Goal: Find specific page/section: Find specific page/section

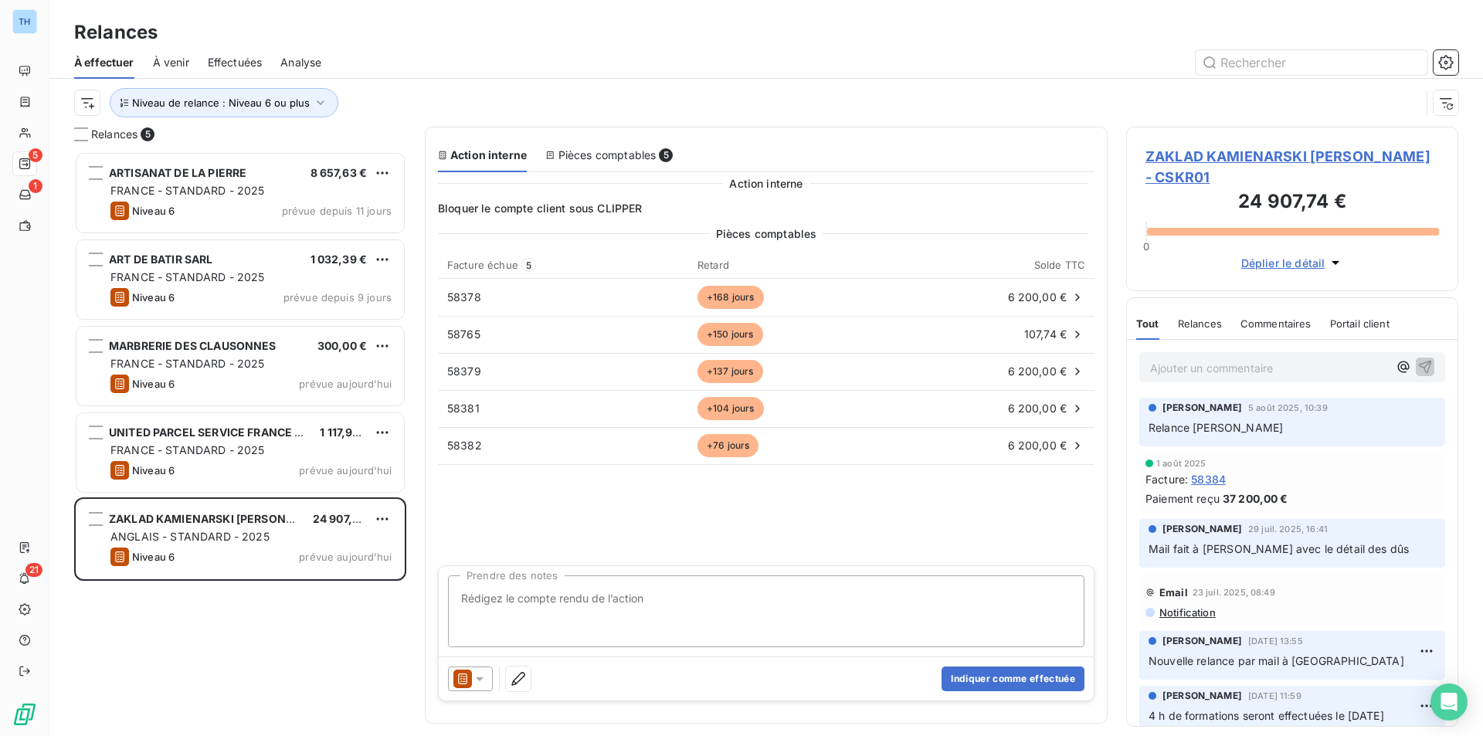
scroll to position [573, 320]
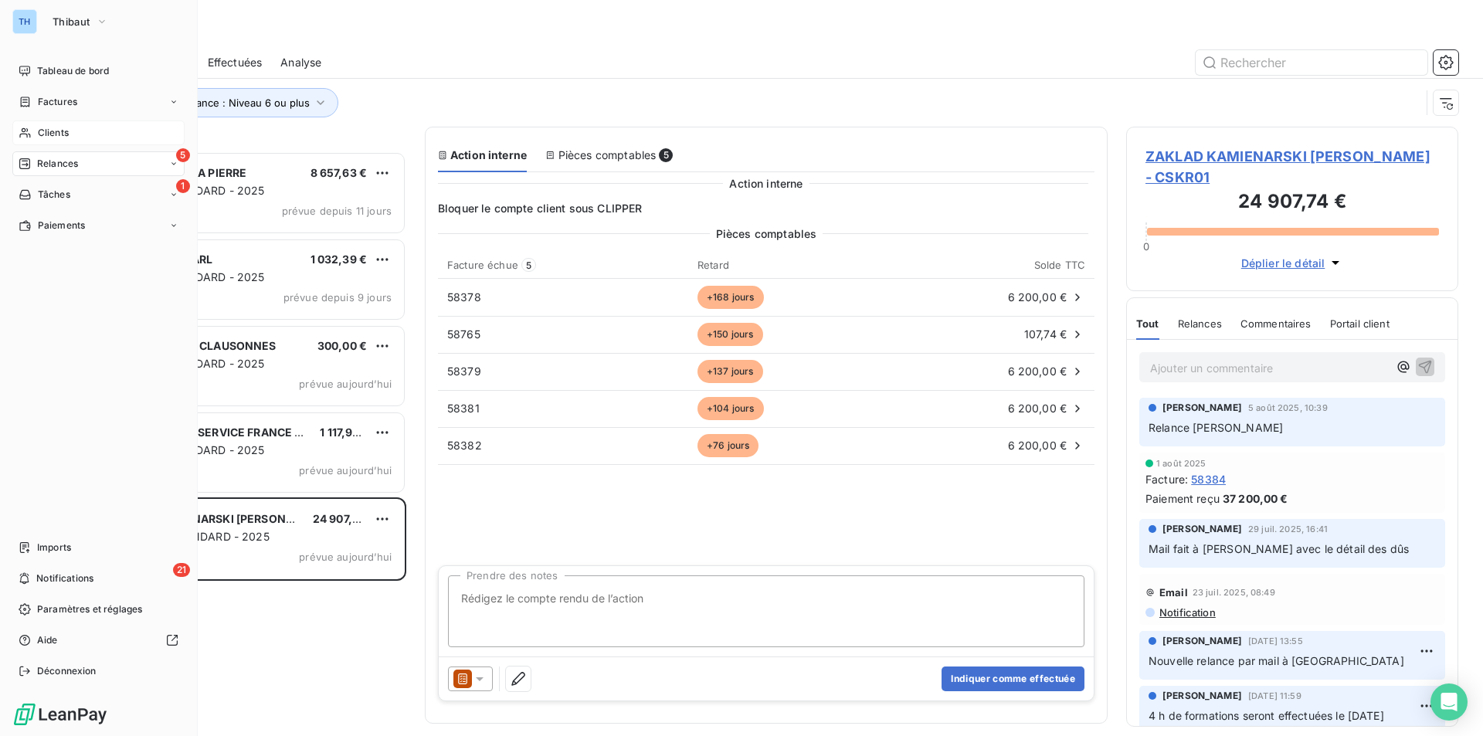
click at [49, 131] on span "Clients" at bounding box center [53, 133] width 31 height 14
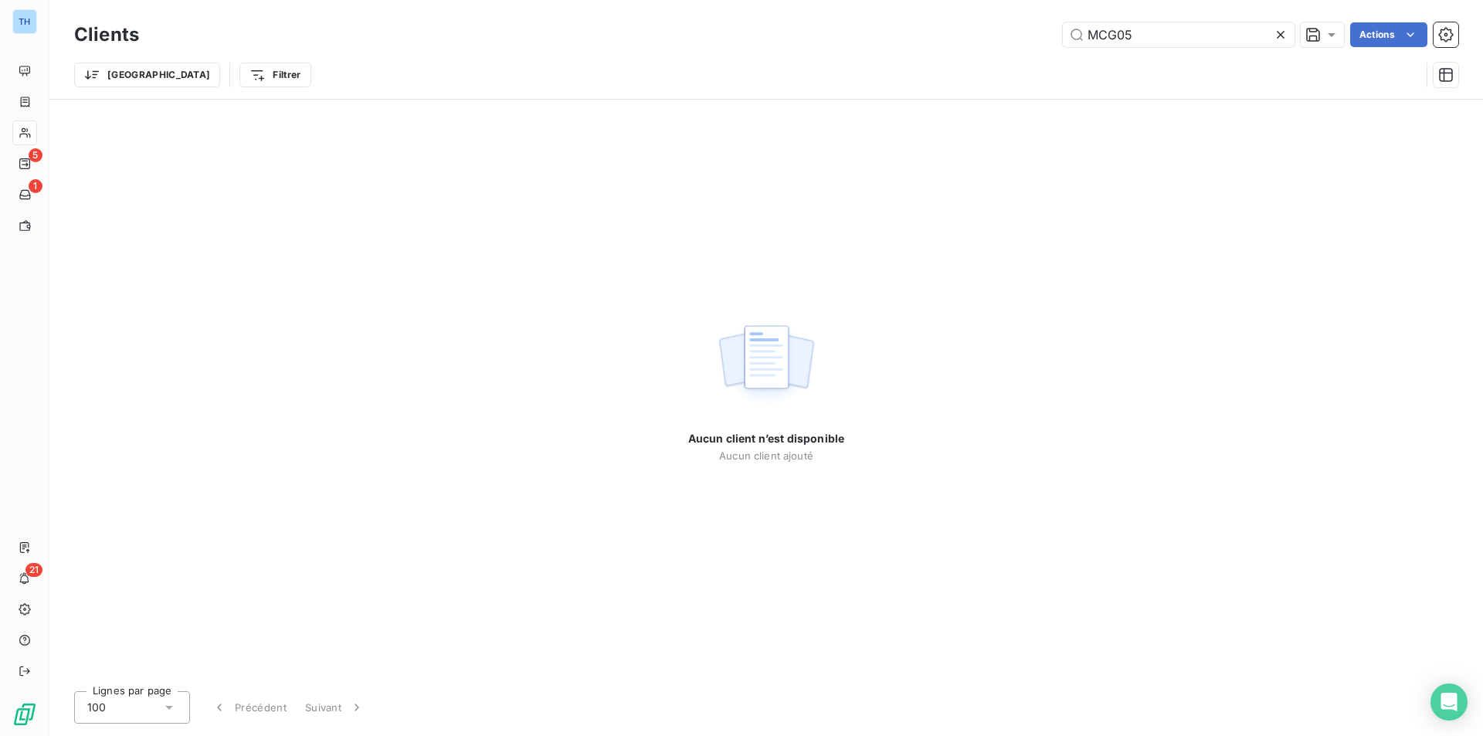
drag, startPoint x: 1164, startPoint y: 37, endPoint x: 1031, endPoint y: 25, distance: 134.1
click at [1031, 25] on div "MCG05 Actions" at bounding box center [808, 34] width 1300 height 25
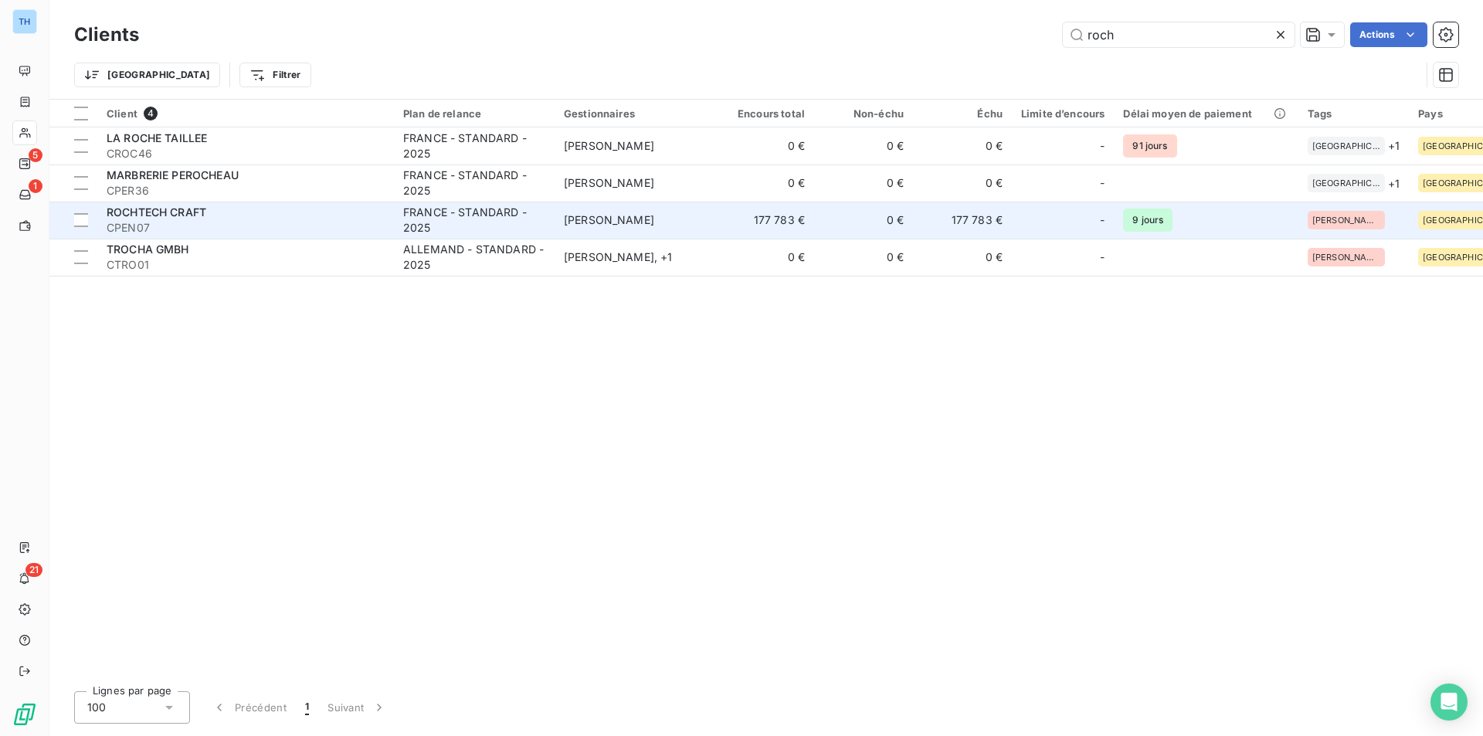
type input "roch"
click at [245, 225] on span "CPEN07" at bounding box center [246, 227] width 278 height 15
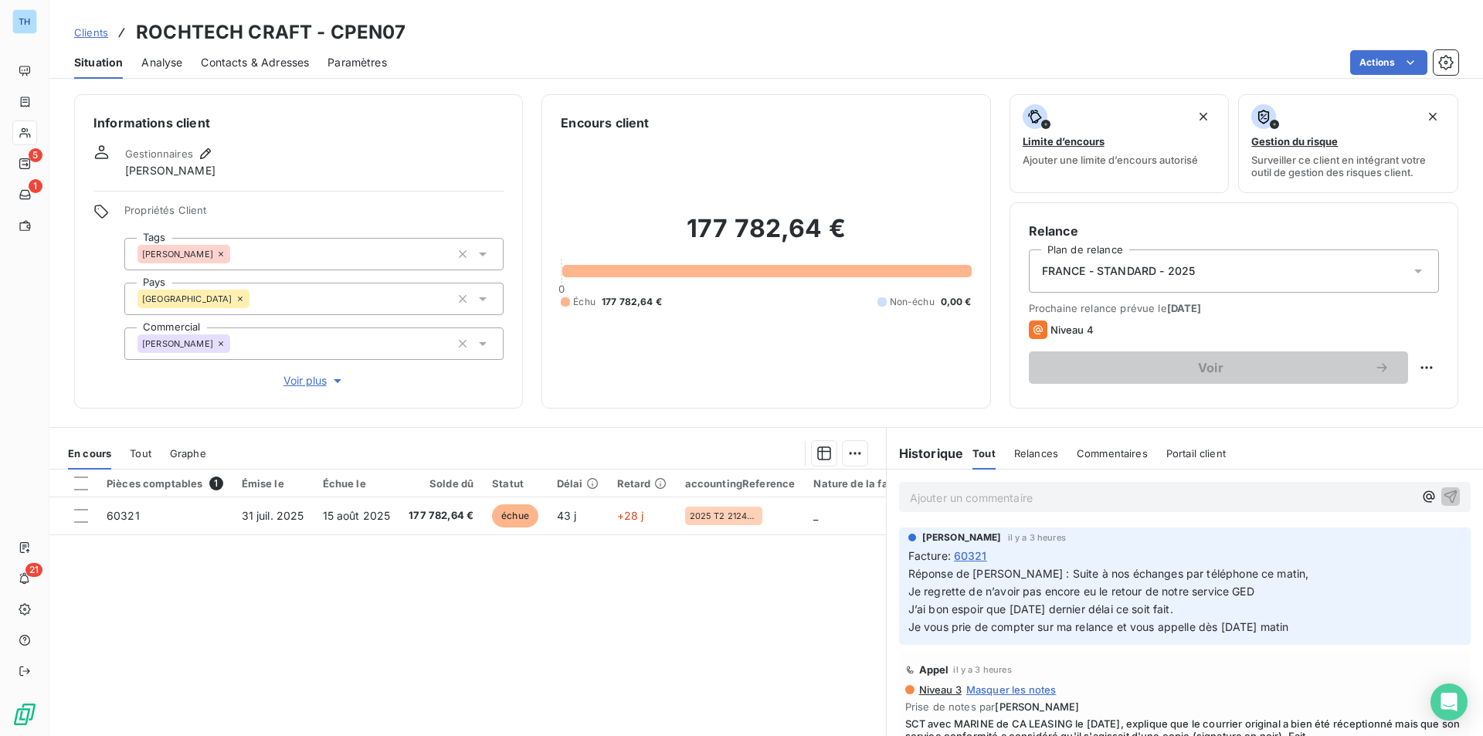
click at [777, 680] on div "Pièces comptables 1 Émise le Échue le Solde dû Statut Délai Retard accountingRe…" at bounding box center [467, 617] width 836 height 297
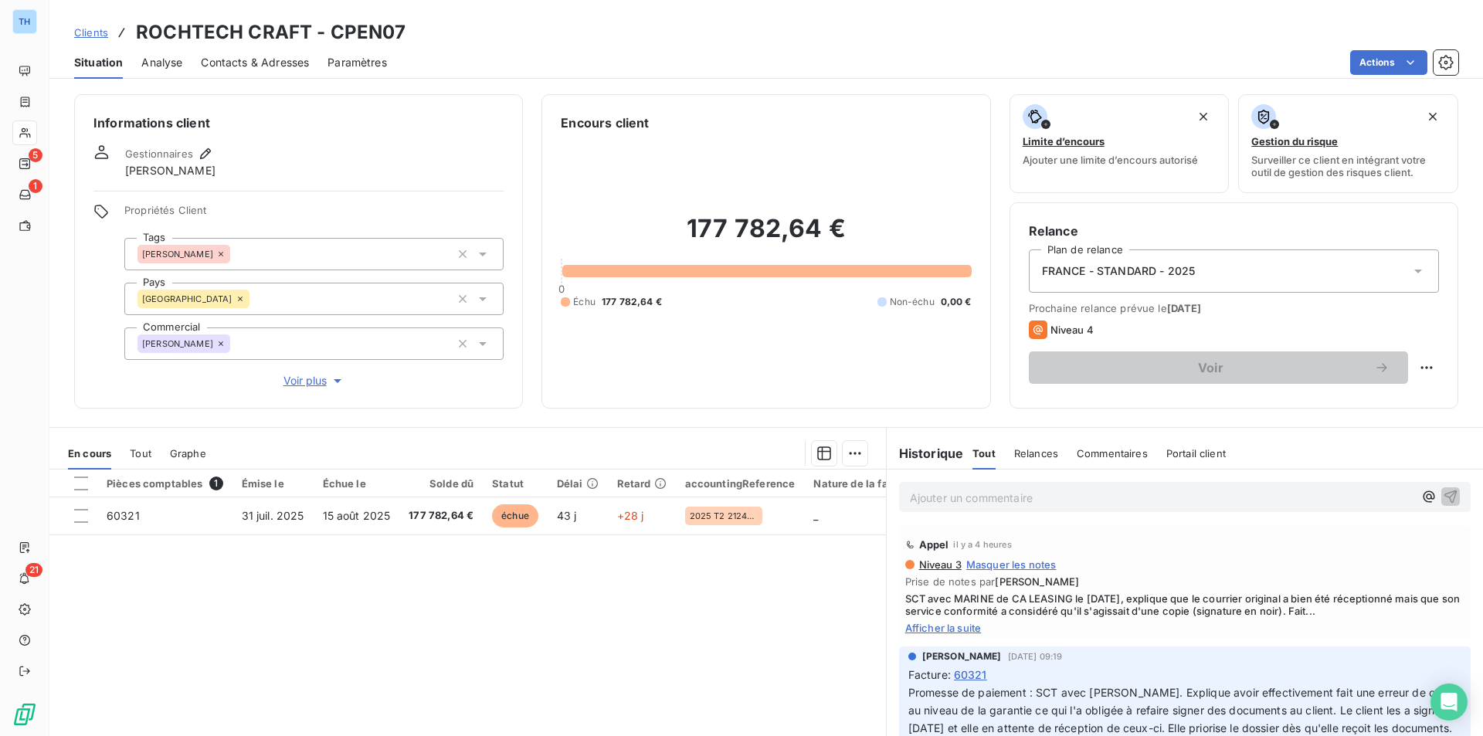
scroll to position [338, 0]
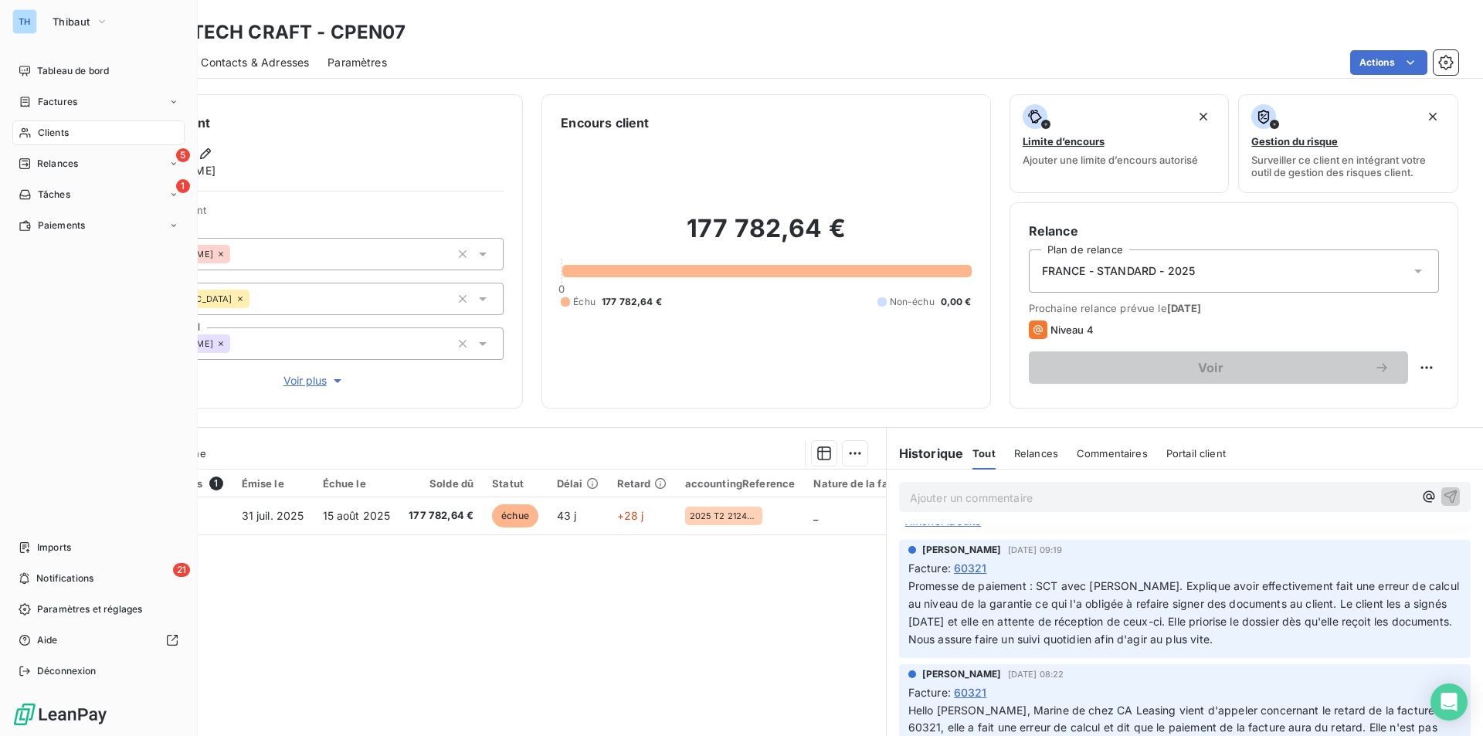
click at [46, 132] on span "Clients" at bounding box center [53, 133] width 31 height 14
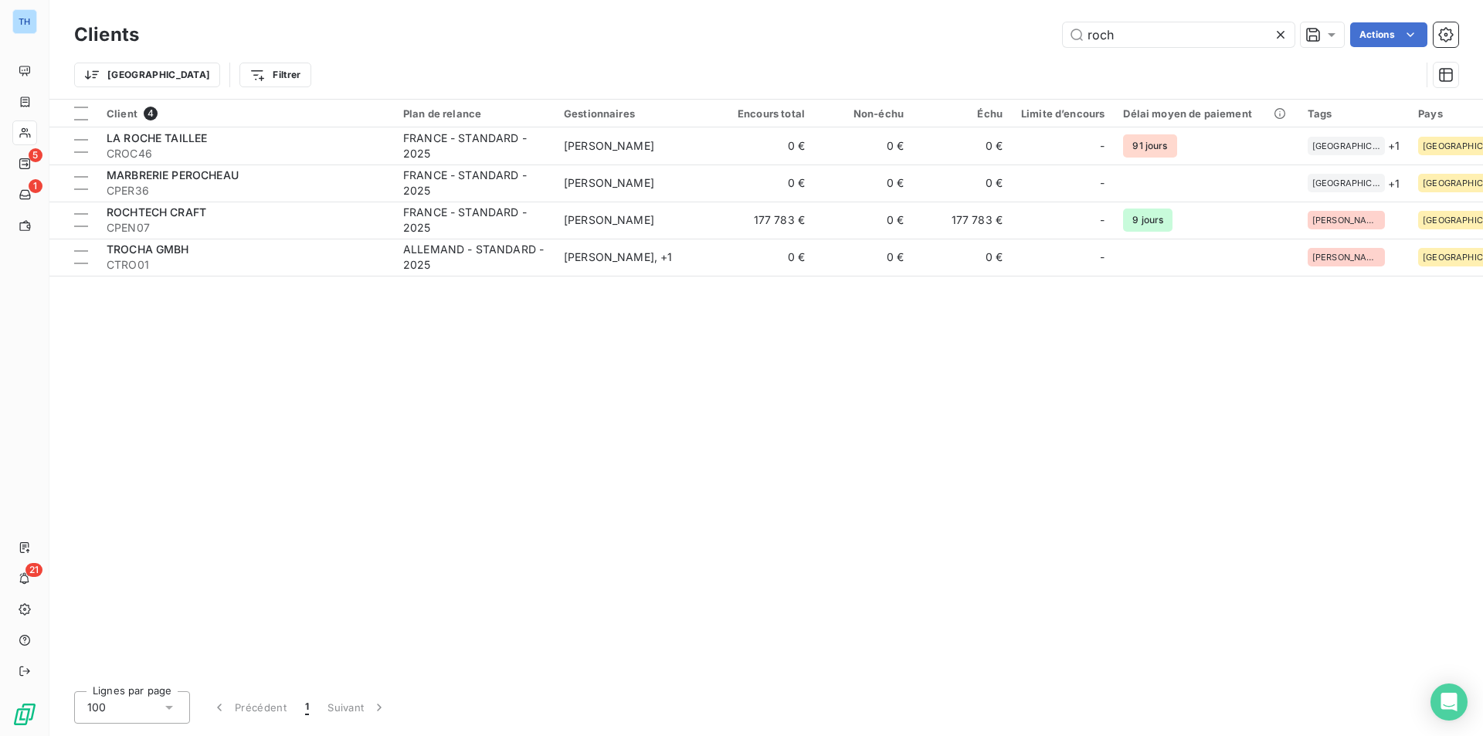
drag, startPoint x: 1125, startPoint y: 29, endPoint x: 1000, endPoint y: 42, distance: 125.7
click at [1003, 41] on div "roch Actions" at bounding box center [808, 34] width 1300 height 25
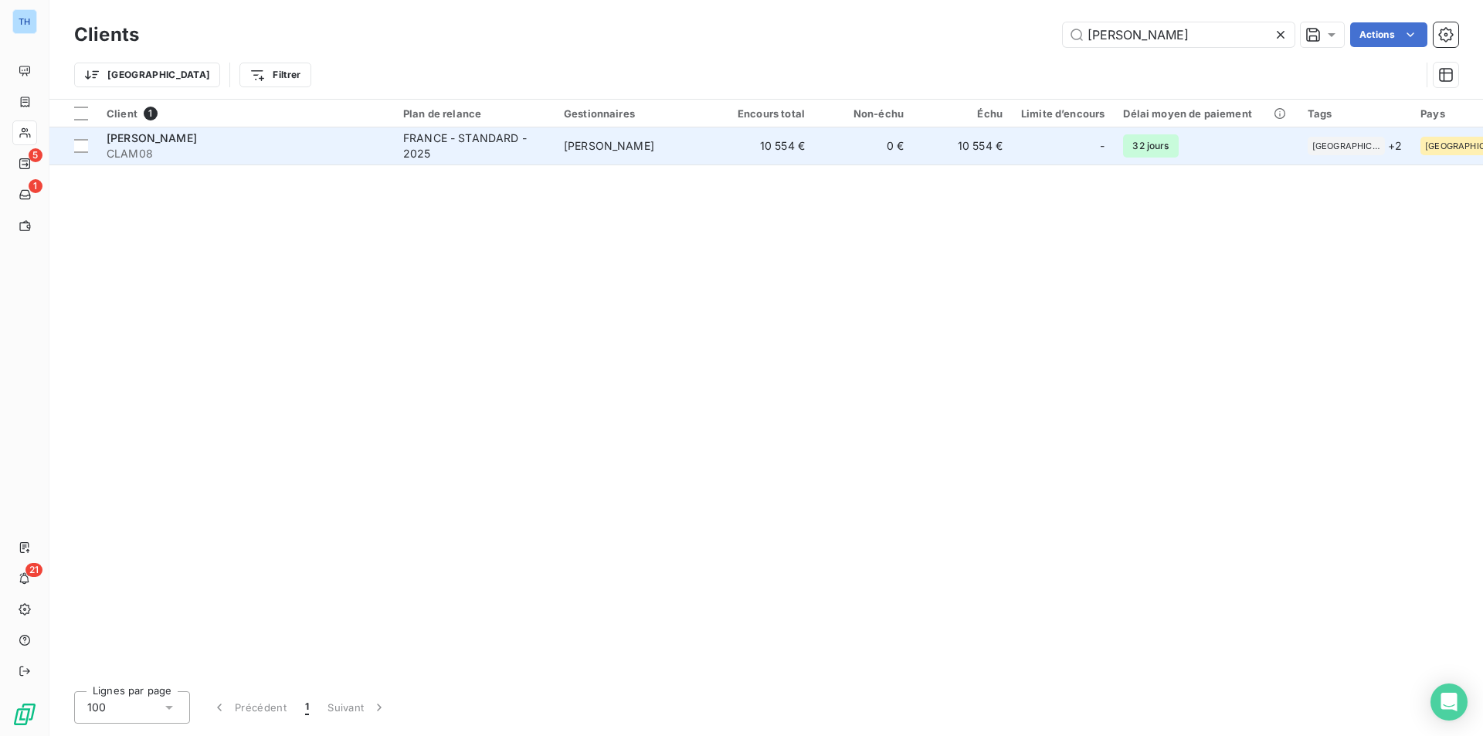
type input "[PERSON_NAME]"
click at [694, 147] on td "[PERSON_NAME]" at bounding box center [634, 145] width 161 height 37
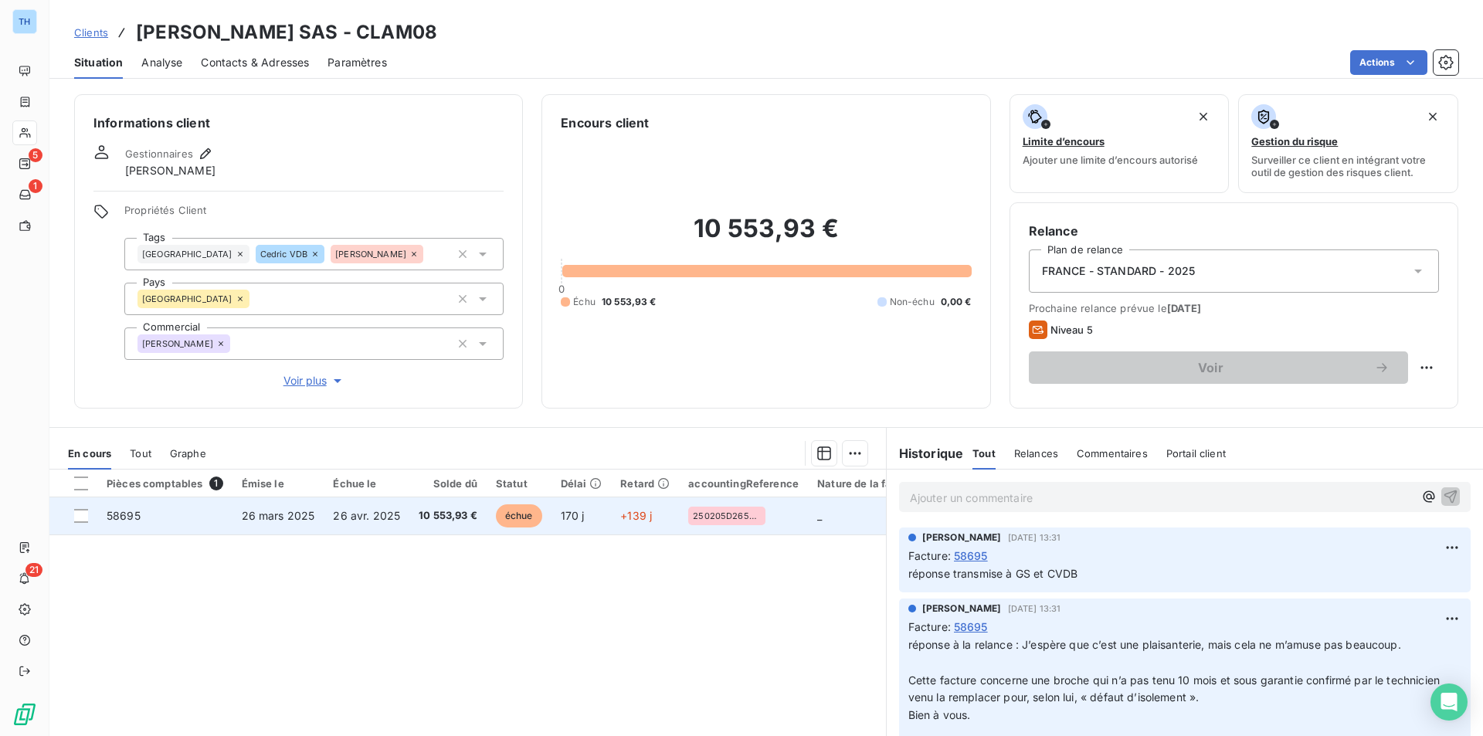
click at [330, 499] on td "26 avr. 2025" at bounding box center [367, 515] width 86 height 37
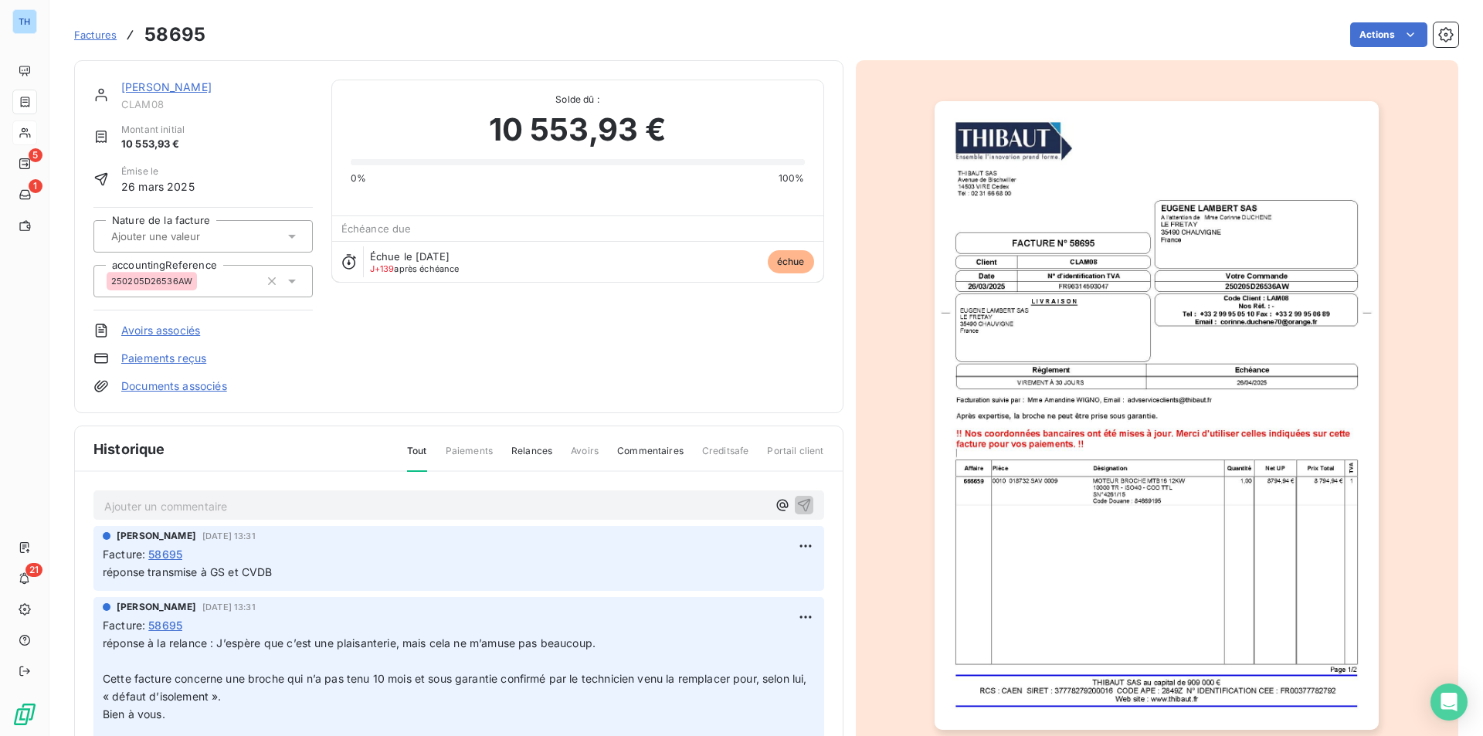
click at [202, 385] on link "Documents associés" at bounding box center [174, 385] width 106 height 15
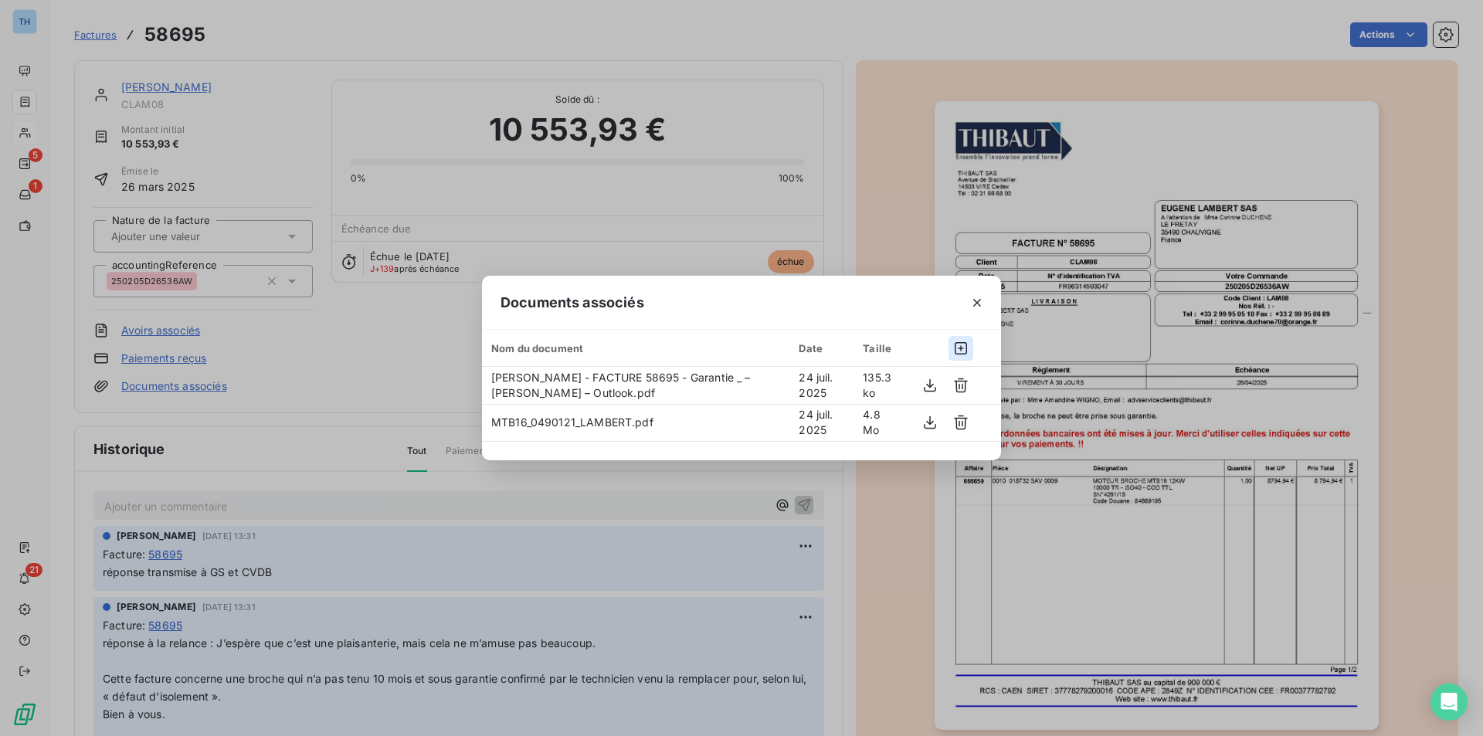
click at [962, 343] on icon "button" at bounding box center [960, 348] width 12 height 12
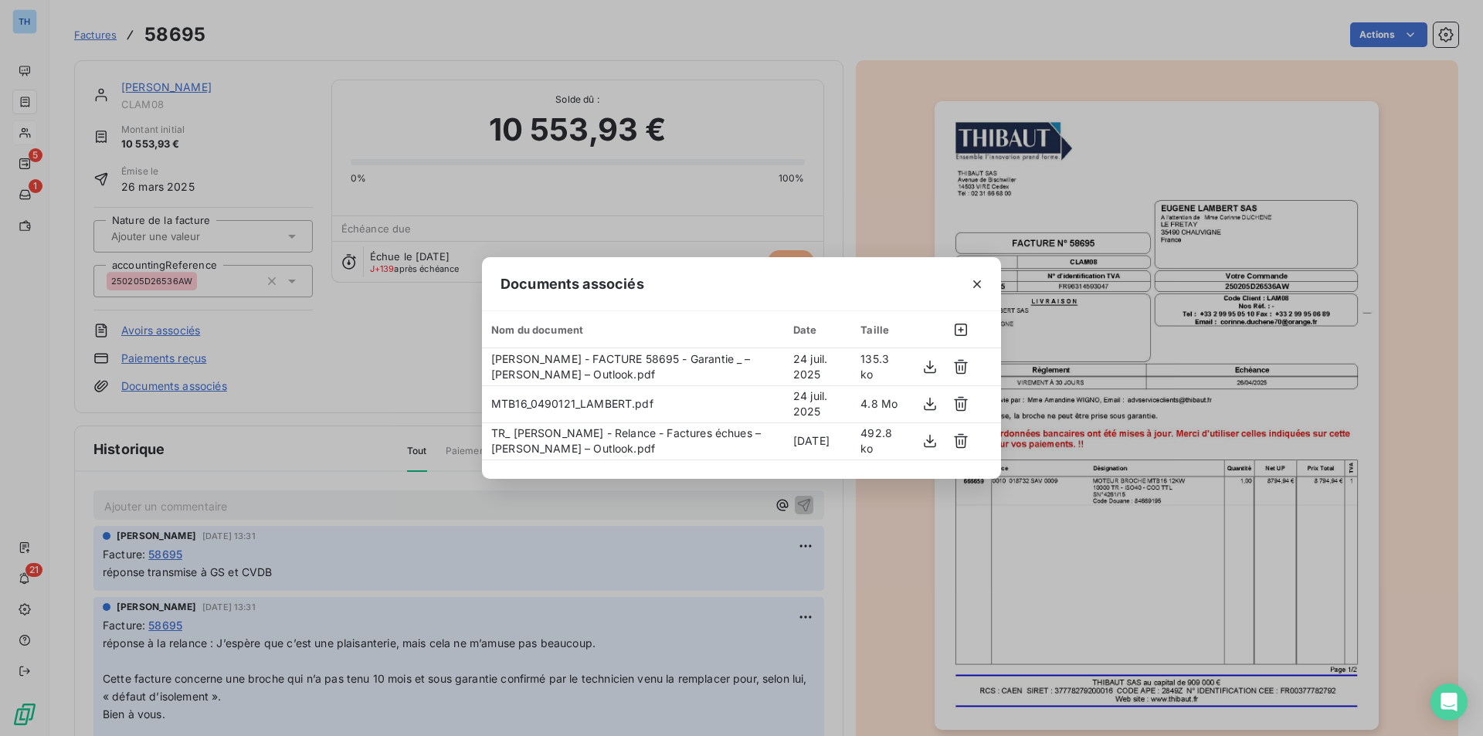
click at [671, 40] on div "Documents associés Nom du document Date Taille [PERSON_NAME] - FACTURE 58695 - …" at bounding box center [741, 368] width 1483 height 736
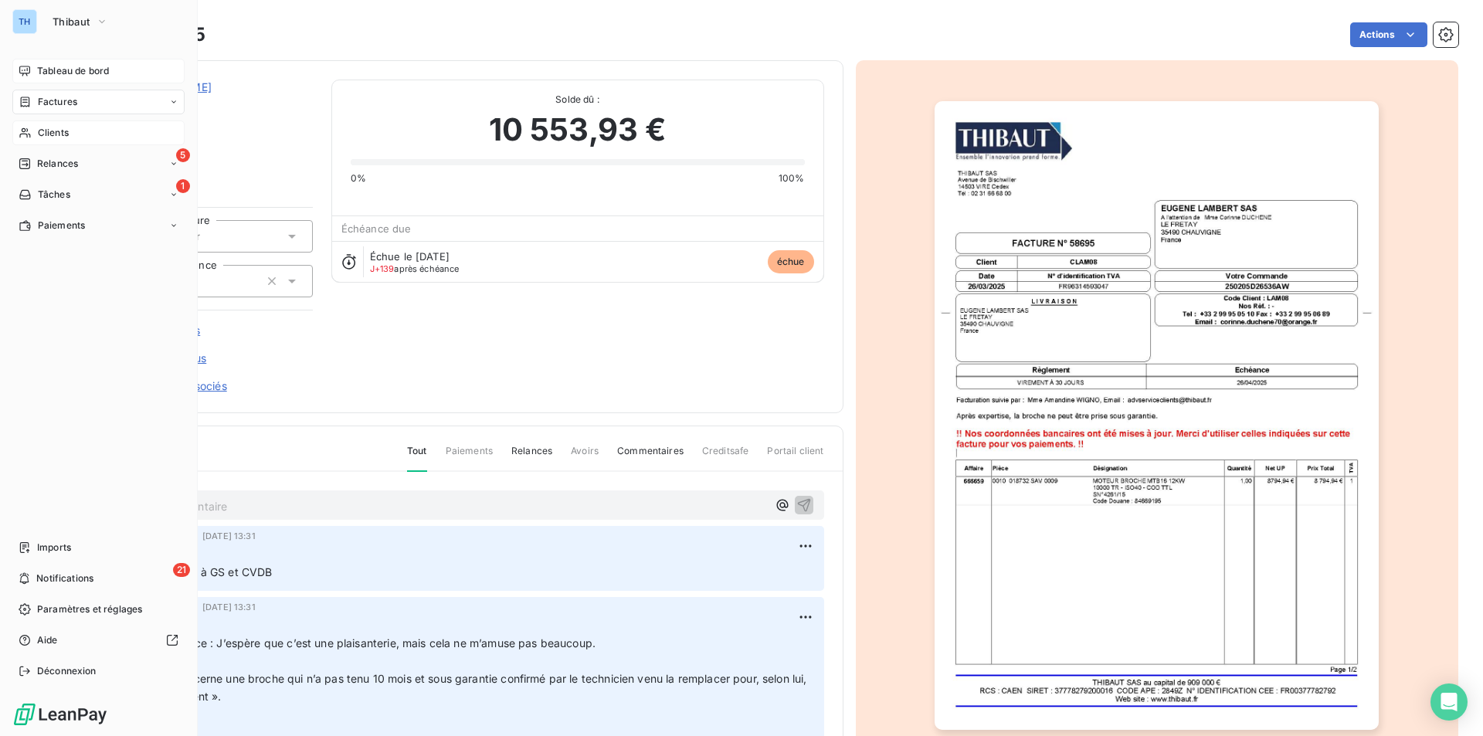
click at [65, 70] on span "Tableau de bord" at bounding box center [73, 71] width 72 height 14
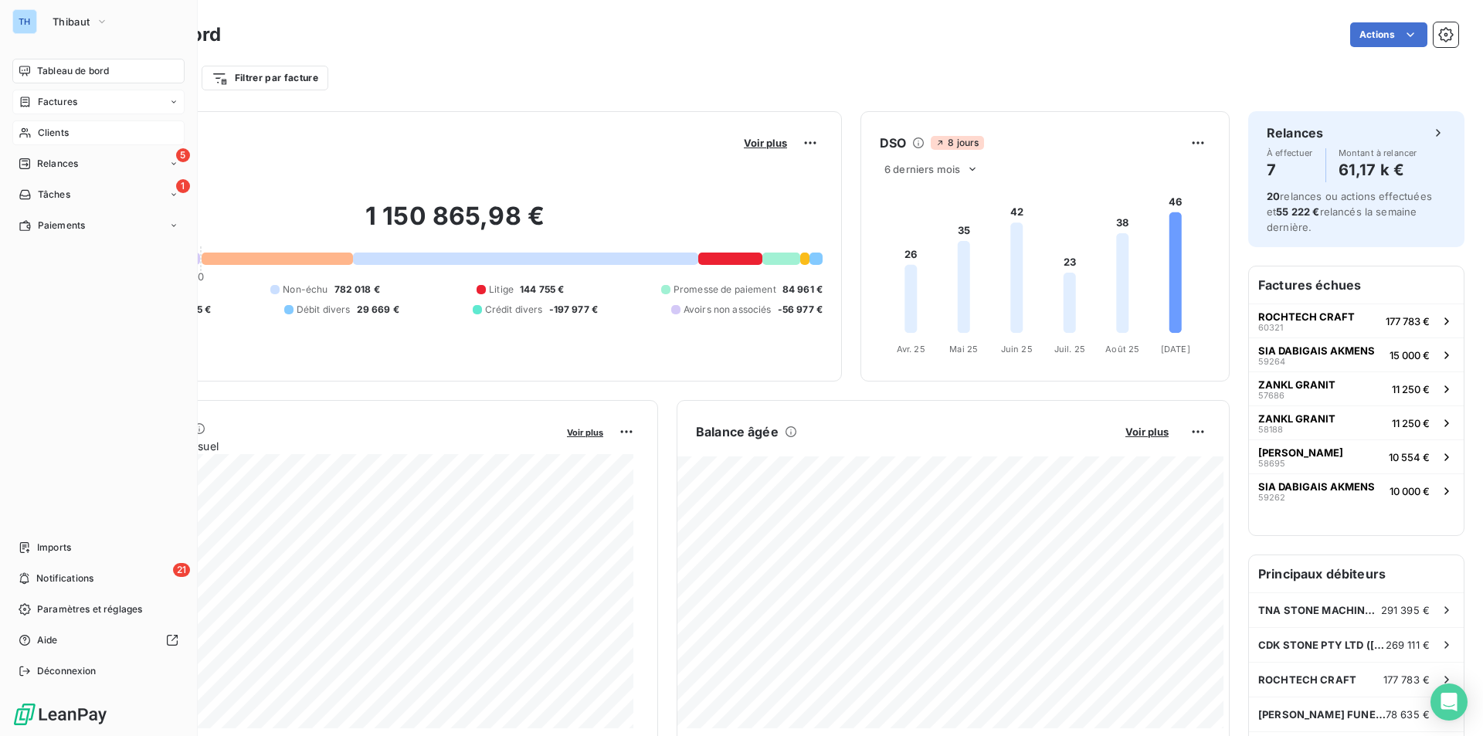
click at [80, 99] on div "Factures" at bounding box center [98, 102] width 172 height 25
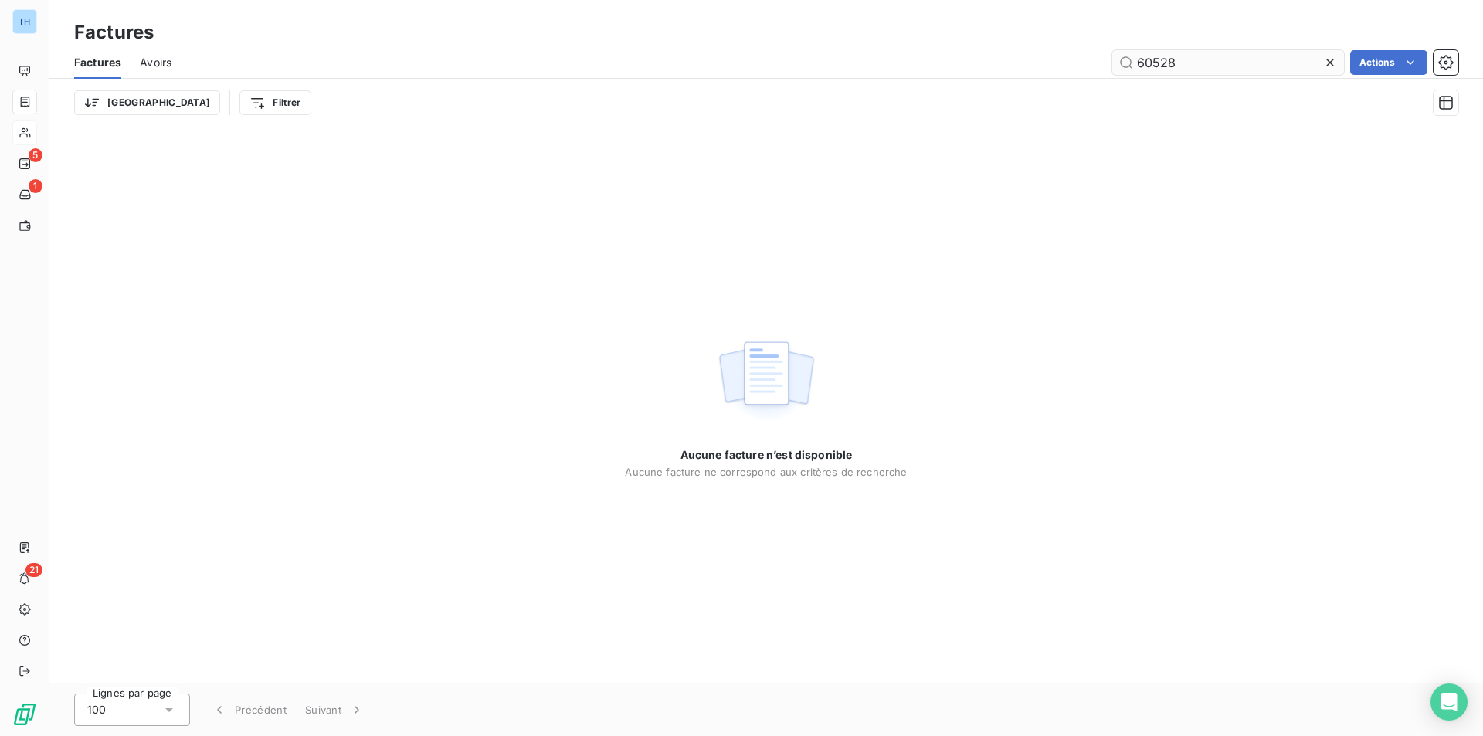
click at [1331, 63] on icon at bounding box center [1329, 62] width 15 height 15
